Goal: Task Accomplishment & Management: Use online tool/utility

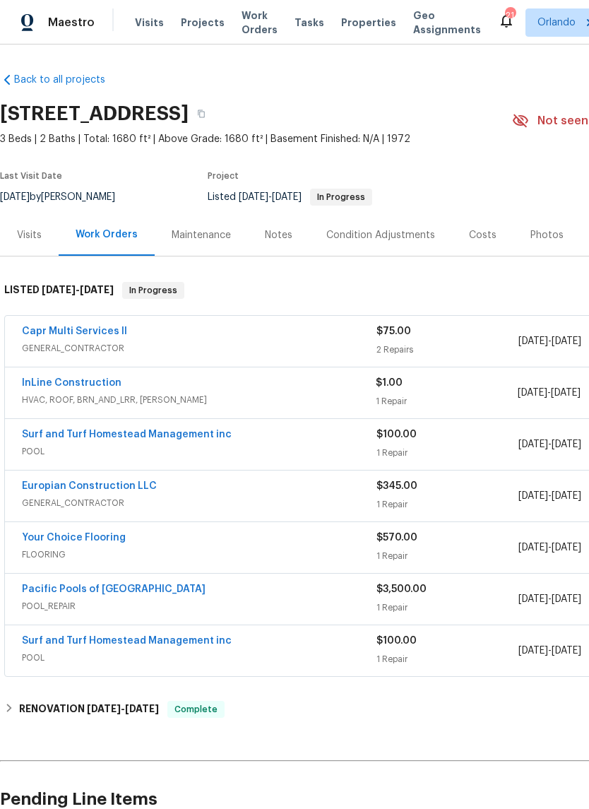
click at [37, 383] on link "InLine Construction" at bounding box center [72, 383] width 100 height 10
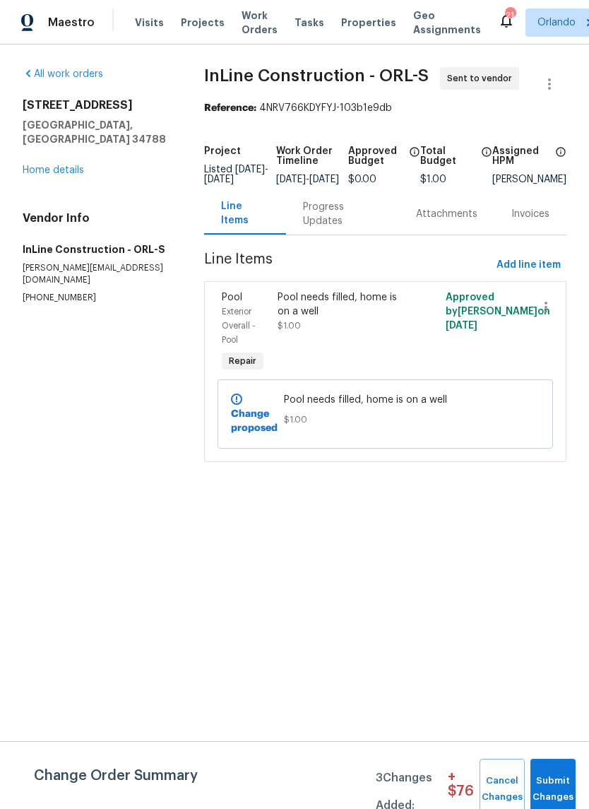
click at [278, 309] on div "Pool needs filled, home is on a well" at bounding box center [343, 304] width 131 height 28
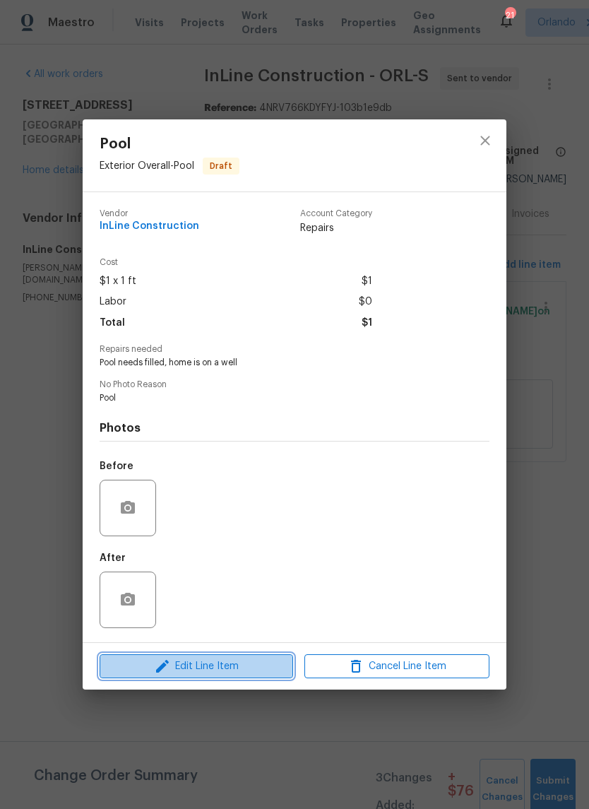
click at [181, 675] on span "Edit Line Item" at bounding box center [196, 667] width 185 height 18
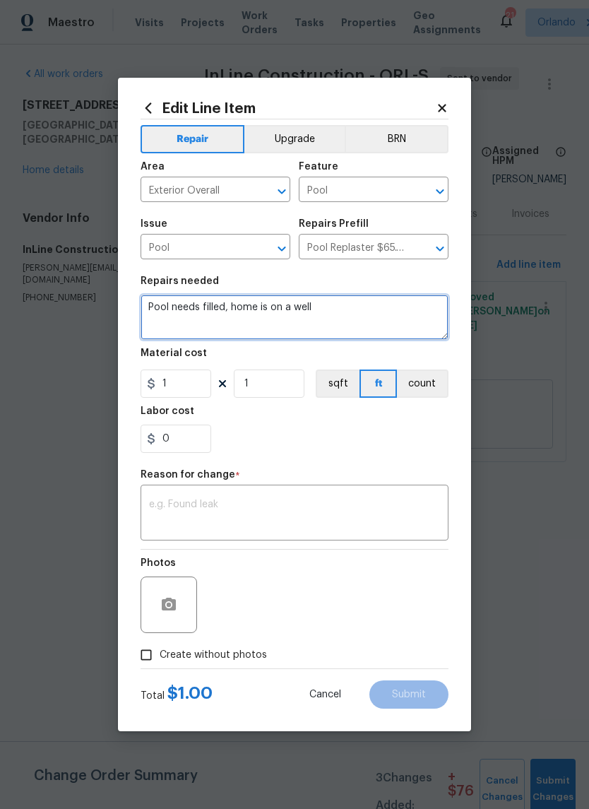
click at [167, 312] on textarea "Pool needs filled, home is on a well" at bounding box center [295, 317] width 308 height 45
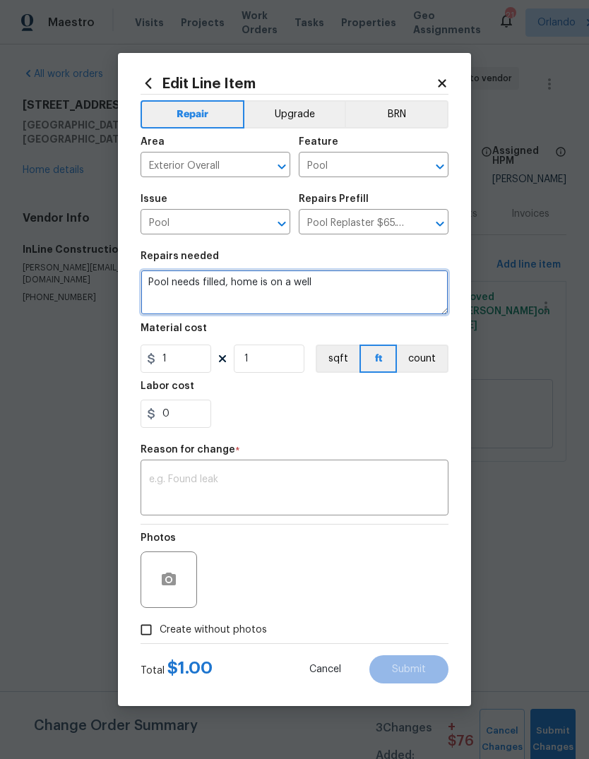
click at [167, 311] on textarea "Pool needs filled, home is on a well" at bounding box center [295, 292] width 308 height 45
click at [323, 302] on textarea "Pool needs filled, home is on a well" at bounding box center [295, 292] width 308 height 45
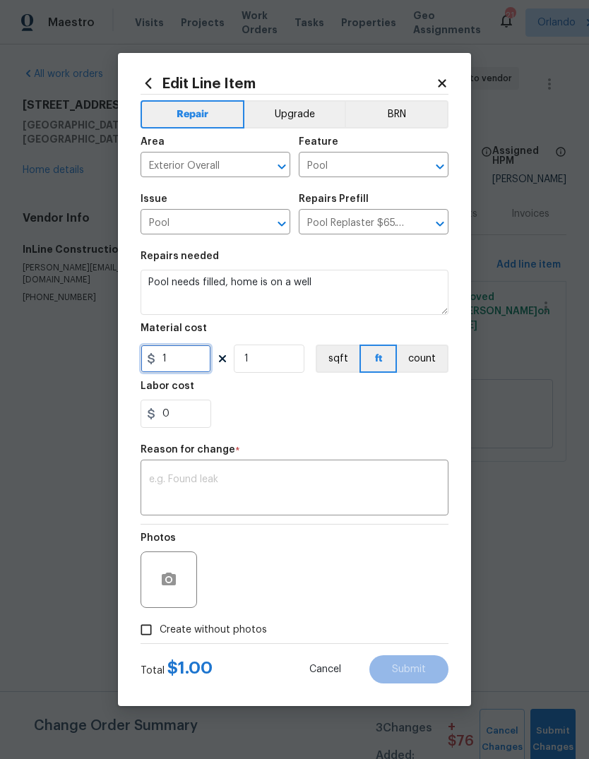
click at [184, 362] on input "1" at bounding box center [176, 359] width 71 height 28
type input "1565"
click at [413, 473] on div "x ​" at bounding box center [295, 489] width 308 height 52
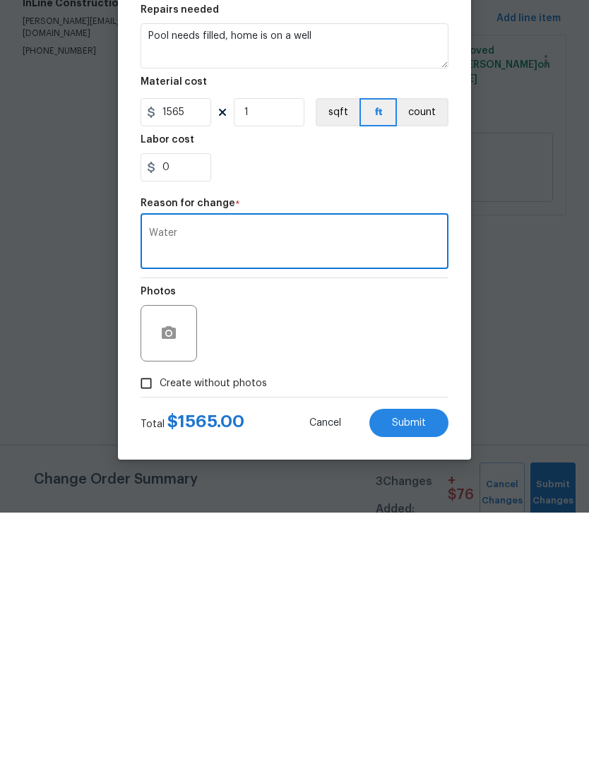
type textarea "Water"
click at [437, 656] on button "Submit" at bounding box center [408, 670] width 79 height 28
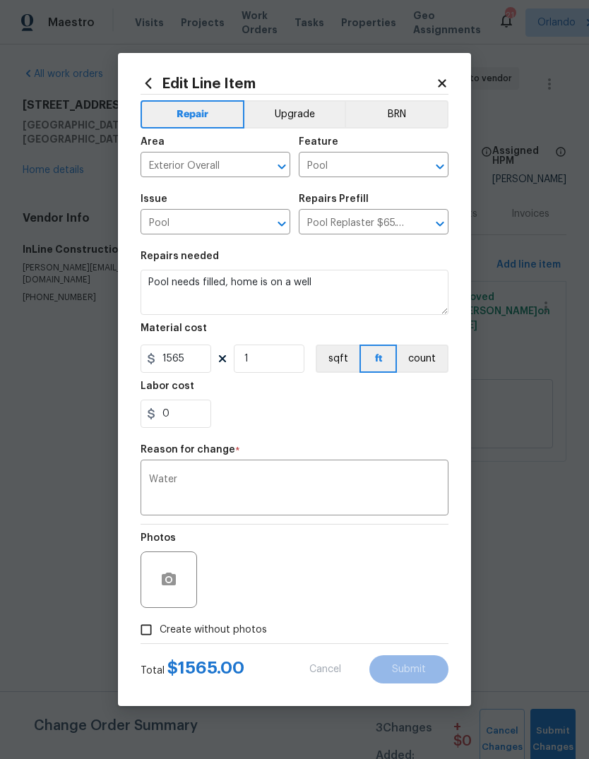
type input "1"
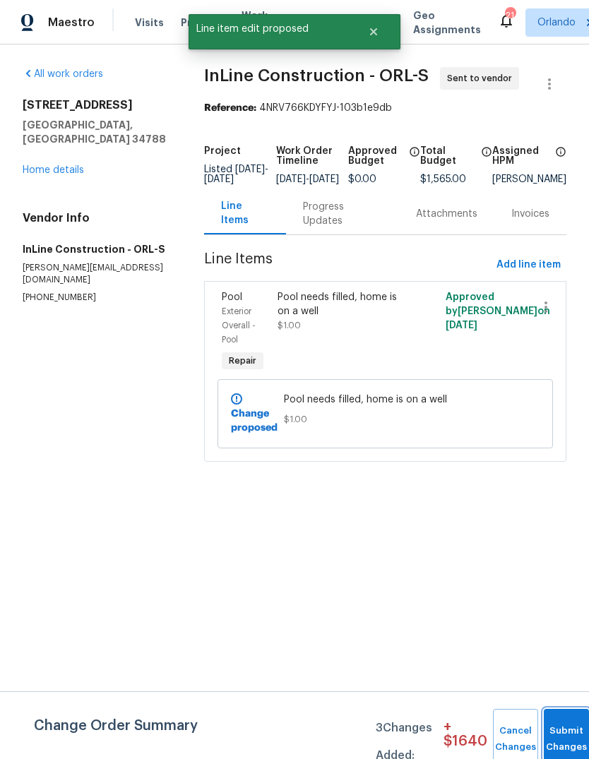
click at [553, 727] on button "Submit Changes" at bounding box center [566, 739] width 45 height 61
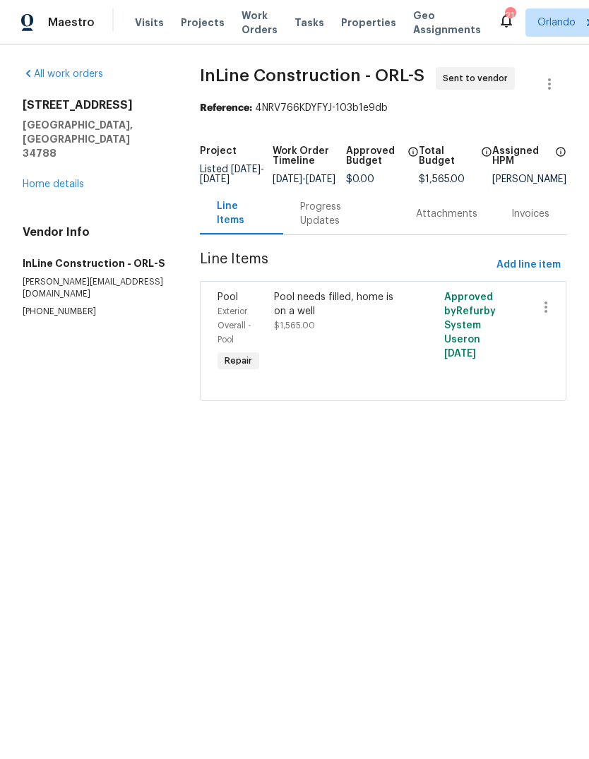
click at [71, 179] on link "Home details" at bounding box center [53, 184] width 61 height 10
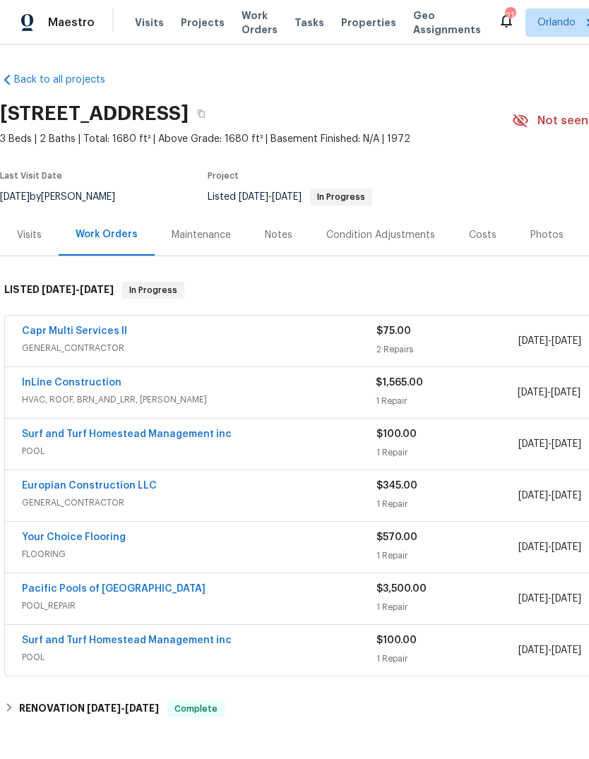
click at [58, 331] on link "Capr Multi Services ll" at bounding box center [74, 331] width 105 height 10
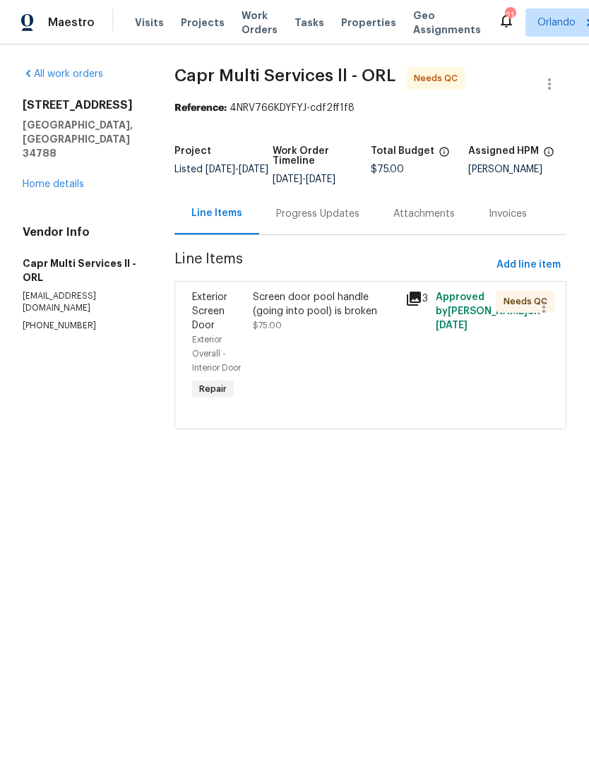
click at [282, 276] on span "Line Items" at bounding box center [332, 265] width 316 height 26
click at [288, 305] on div "Screen door pool handle (going into pool) is broken" at bounding box center [324, 304] width 143 height 28
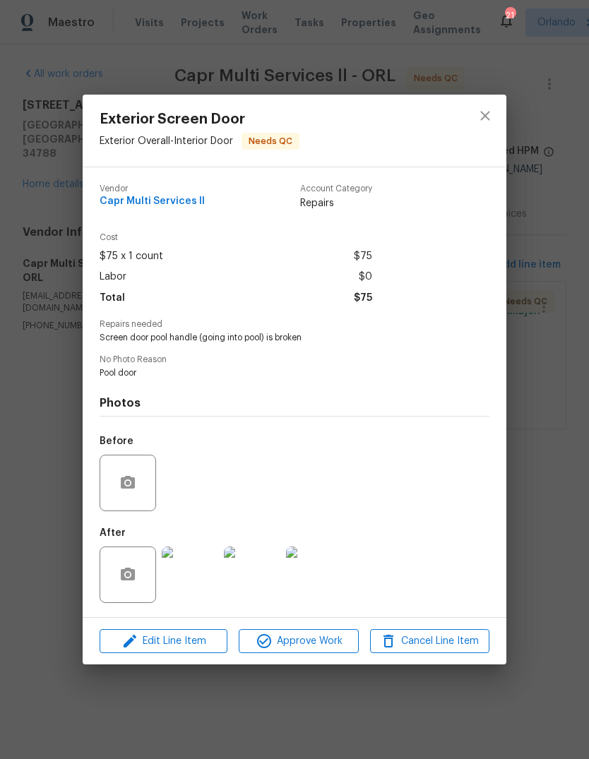
click at [208, 581] on img at bounding box center [190, 575] width 57 height 57
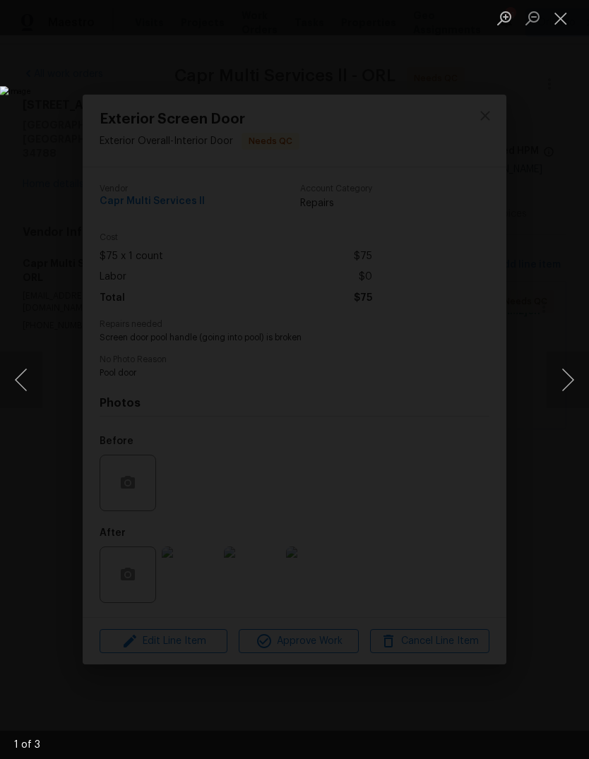
click at [568, 377] on button "Next image" at bounding box center [568, 380] width 42 height 57
click at [561, 395] on button "Next image" at bounding box center [568, 380] width 42 height 57
click at [558, 390] on button "Next image" at bounding box center [568, 380] width 42 height 57
click at [555, 23] on button "Close lightbox" at bounding box center [561, 18] width 28 height 25
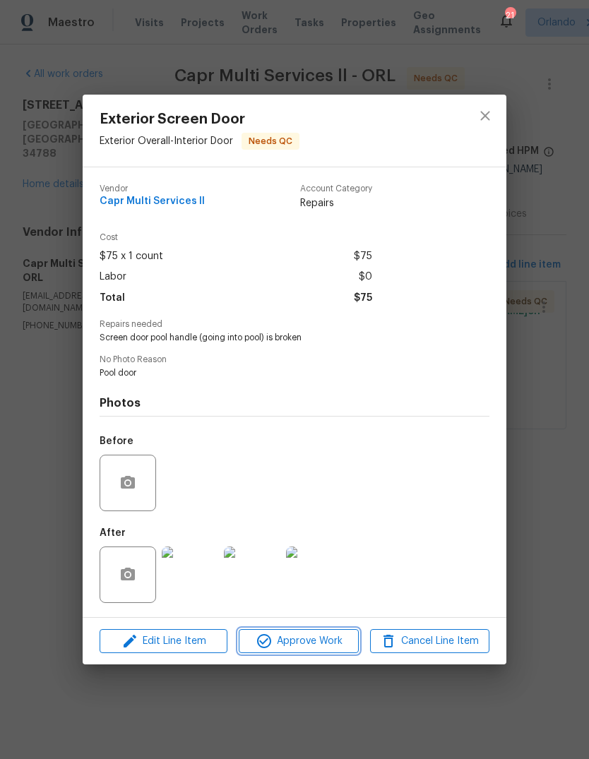
click at [288, 644] on span "Approve Work" at bounding box center [298, 642] width 111 height 18
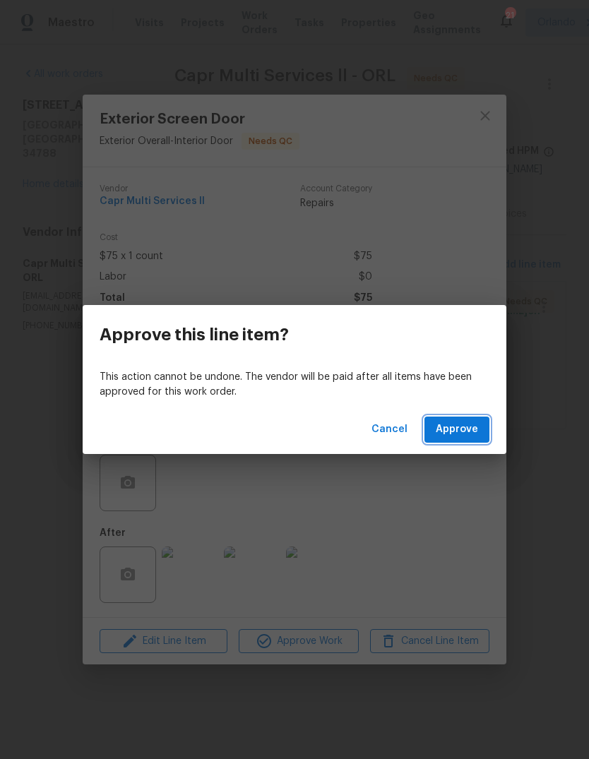
click at [453, 427] on span "Approve" at bounding box center [457, 430] width 42 height 18
